Goal: Transaction & Acquisition: Subscribe to service/newsletter

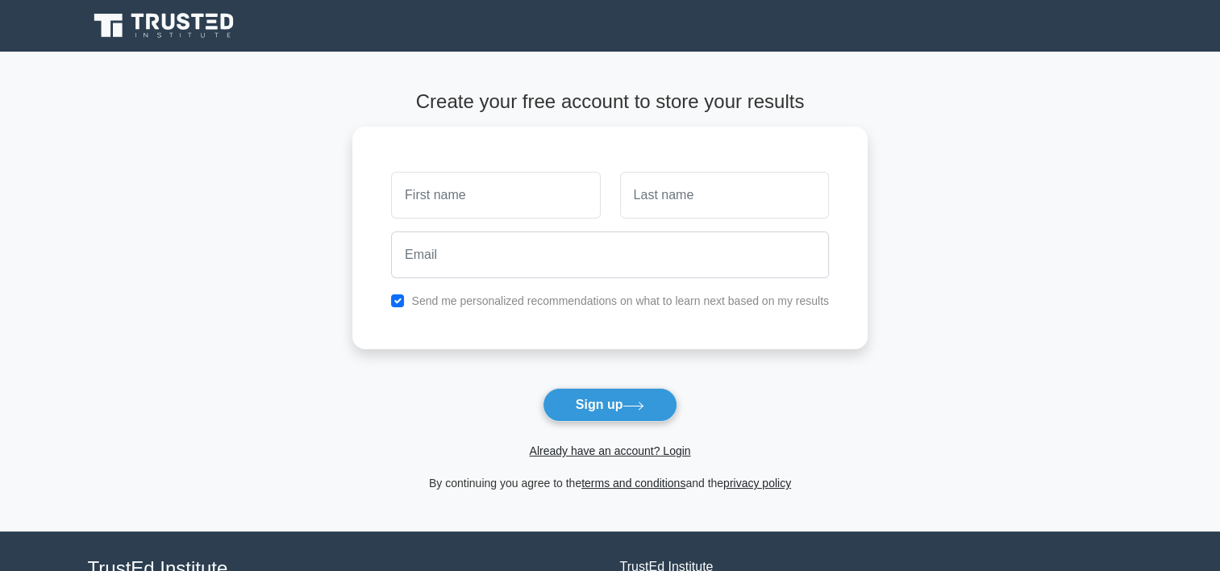
type input "S"
type input "Abdelrahman"
type input "Abdulla"
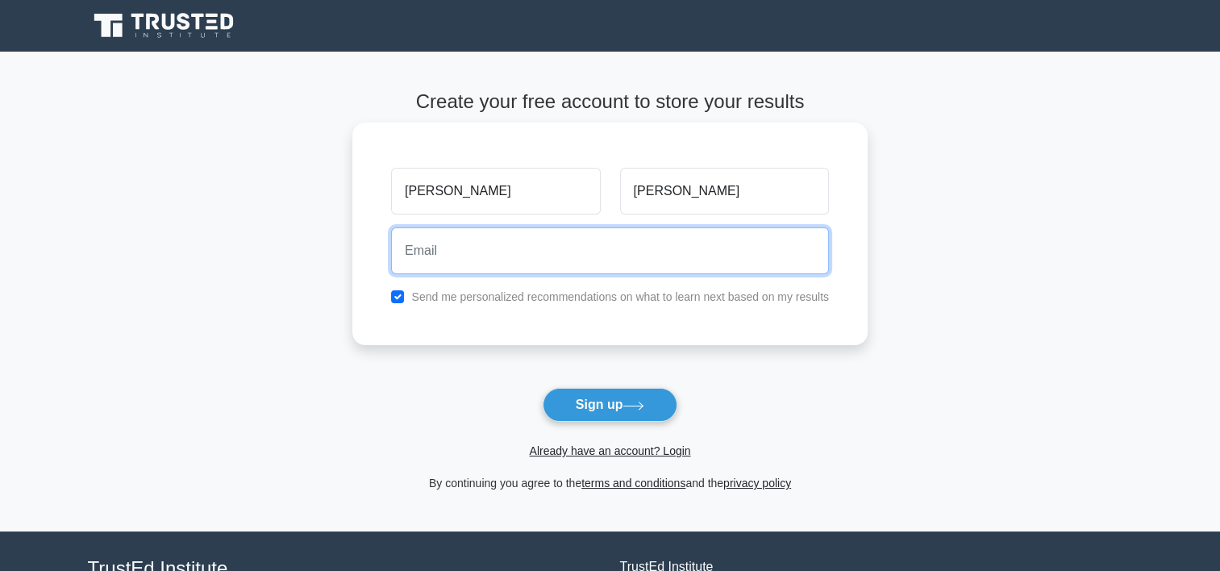
click at [476, 257] on input "email" at bounding box center [610, 250] width 438 height 47
type input "ِAbdulrahman9921@gmail.com"
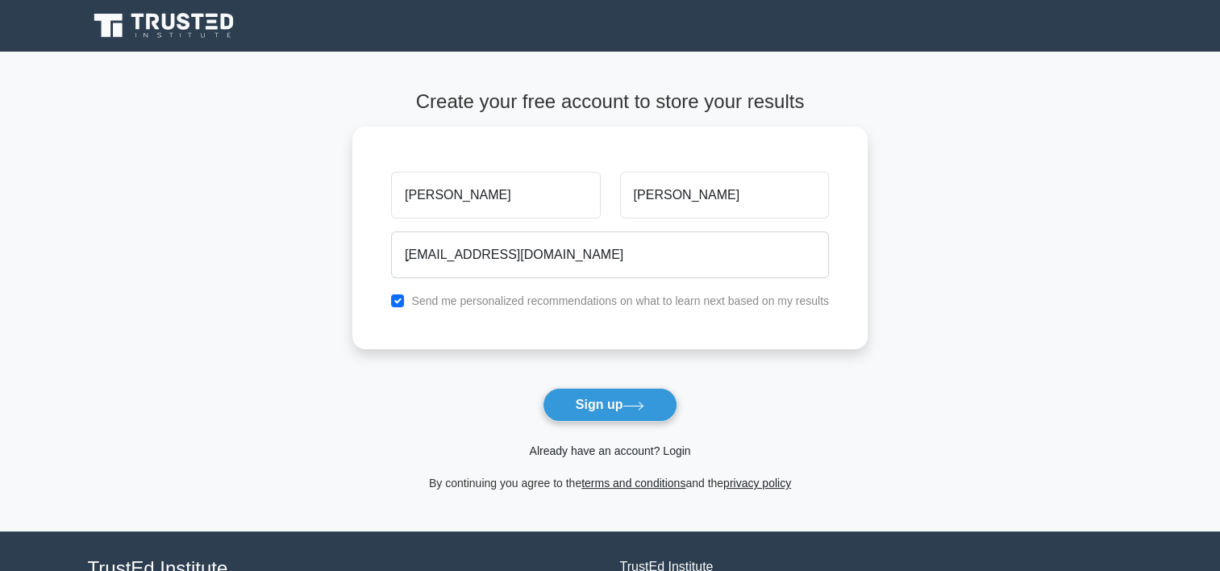
drag, startPoint x: 581, startPoint y: 410, endPoint x: 590, endPoint y: 451, distance: 42.1
click at [590, 451] on form "Create your free account to store your results Abdelrahman Abdulla ِAbdulrahman…" at bounding box center [610, 291] width 515 height 403
click at [570, 450] on link "Already have an account? Login" at bounding box center [609, 450] width 161 height 13
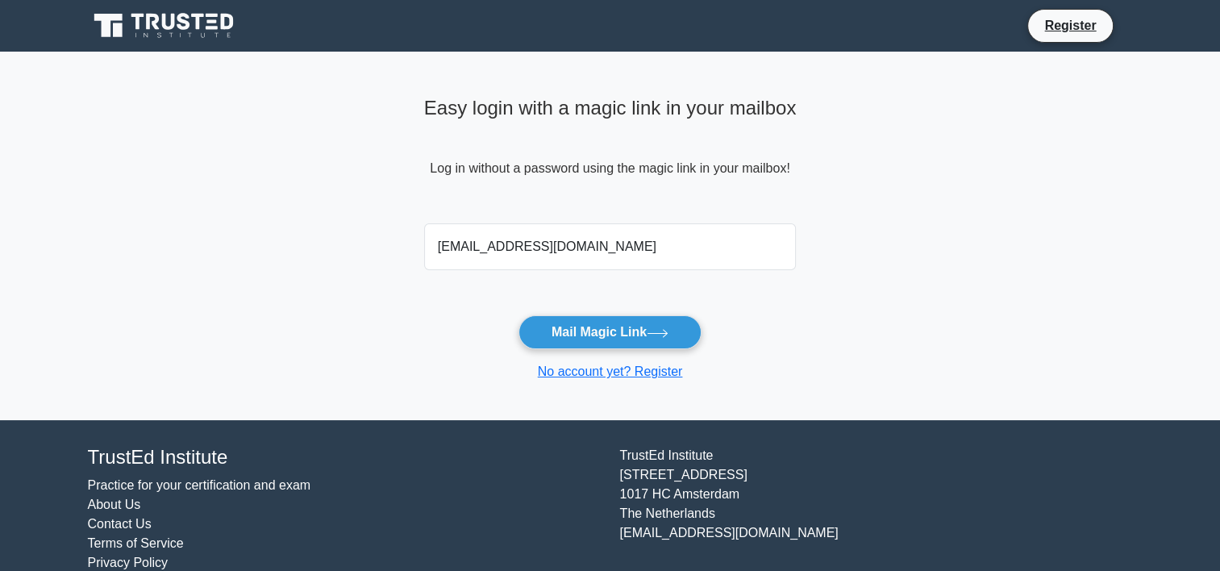
click at [508, 232] on input "[EMAIL_ADDRESS][DOMAIN_NAME]" at bounding box center [610, 246] width 373 height 47
type input "[EMAIL_ADDRESS][DOMAIN_NAME]"
click at [592, 332] on button "Mail Magic Link" at bounding box center [610, 332] width 183 height 34
